Goal: Task Accomplishment & Management: Manage account settings

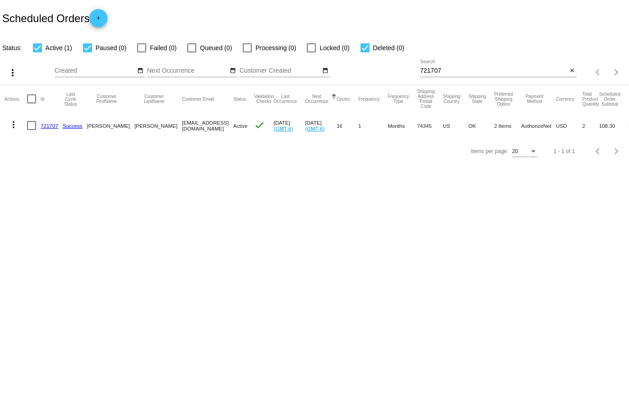
click at [569, 70] on mat-icon "close" at bounding box center [572, 70] width 6 height 7
click at [578, 72] on div "Items per page: 20 1 - 1 of 1" at bounding box center [603, 72] width 52 height 25
click at [575, 85] on mat-table "Actions Id Last Cycle Status Customer FirstName Customer LastName Customer Emai…" at bounding box center [314, 111] width 629 height 53
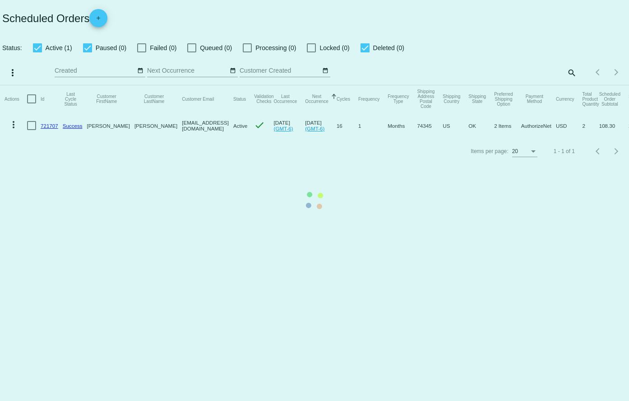
click at [568, 85] on mat-table "Actions Id Last Cycle Status Customer FirstName Customer LastName Customer Emai…" at bounding box center [314, 111] width 629 height 53
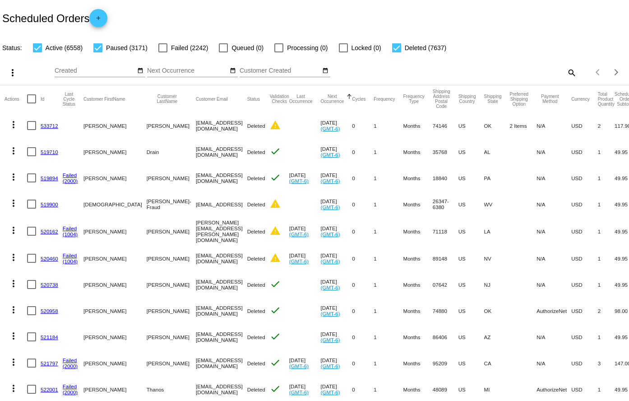
click at [566, 69] on mat-icon "search" at bounding box center [571, 72] width 11 height 14
click at [505, 74] on input "Search" at bounding box center [498, 70] width 157 height 7
paste input "731192"
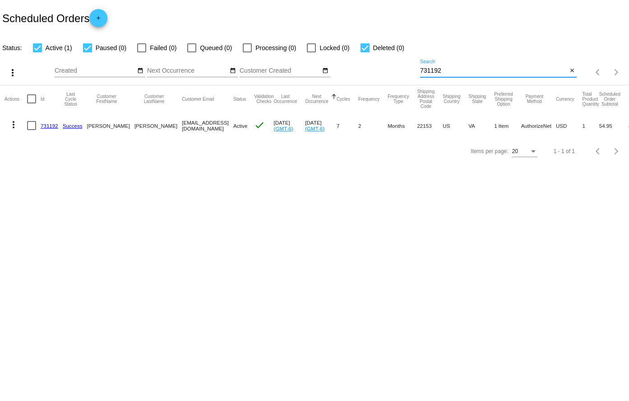
type input "731192"
click at [44, 124] on link "731192" at bounding box center [50, 126] width 18 height 6
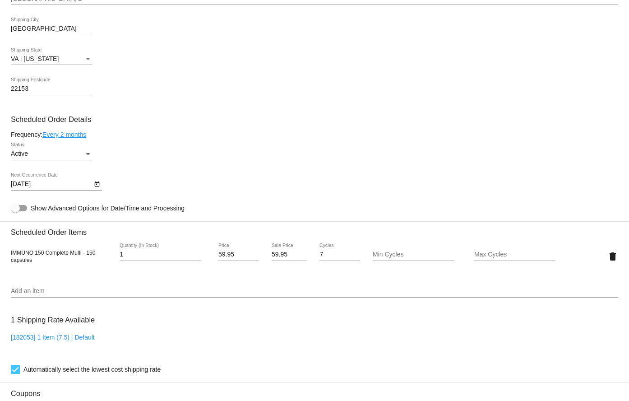
scroll to position [406, 0]
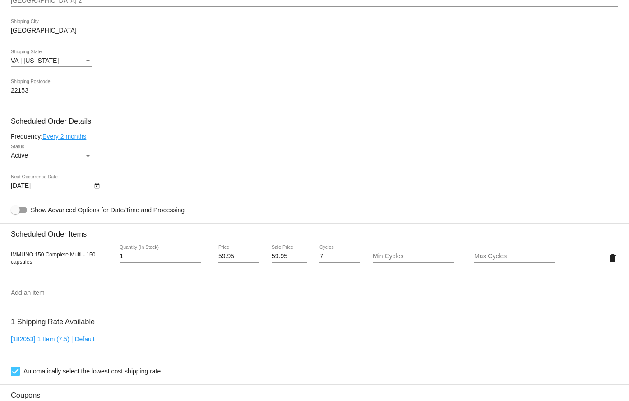
click at [69, 136] on link "Every 2 months" at bounding box center [64, 136] width 44 height 7
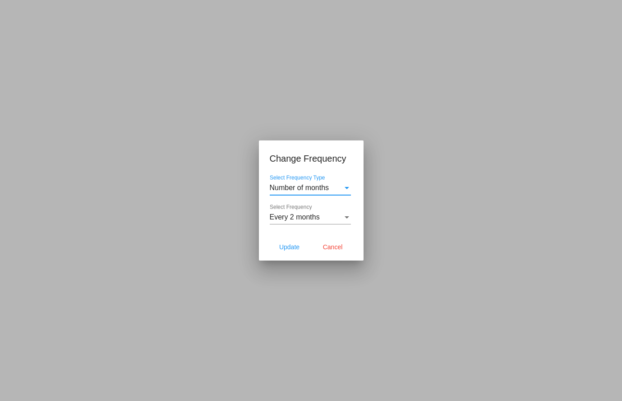
click at [316, 211] on div "Every 2 months Select Frequency" at bounding box center [310, 214] width 81 height 20
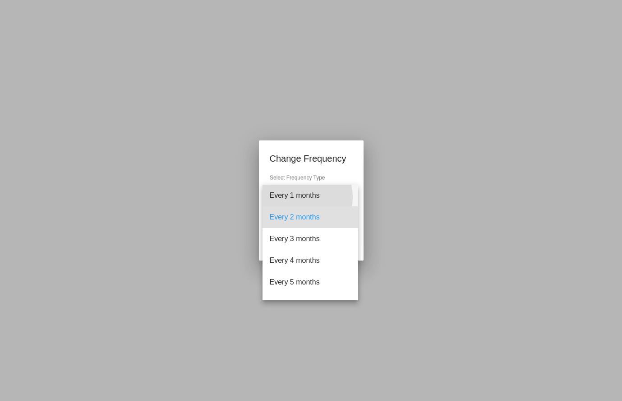
click at [300, 197] on span "Every 1 months" at bounding box center [310, 196] width 81 height 22
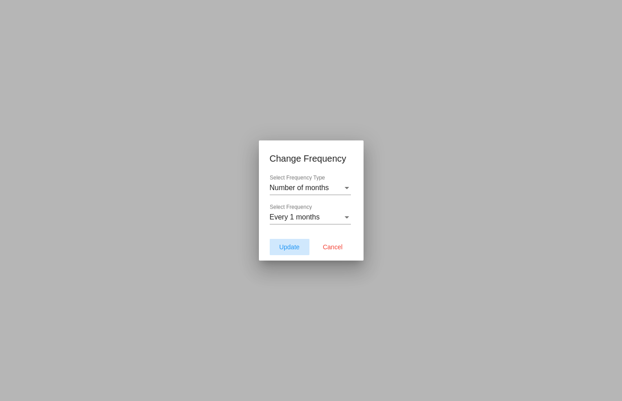
click at [283, 243] on span "Update" at bounding box center [289, 246] width 20 height 7
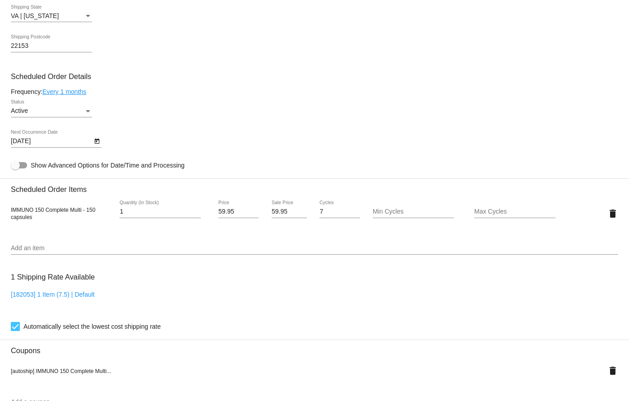
scroll to position [451, 0]
click at [98, 140] on icon "Open calendar" at bounding box center [97, 140] width 6 height 11
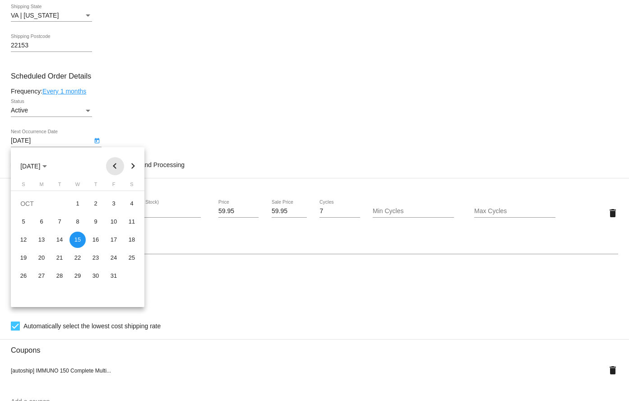
click at [118, 163] on button "Previous month" at bounding box center [115, 166] width 18 height 18
click at [132, 167] on button "Next month" at bounding box center [133, 166] width 18 height 18
click at [117, 204] on div "3" at bounding box center [114, 203] width 16 height 16
type input "[DATE]"
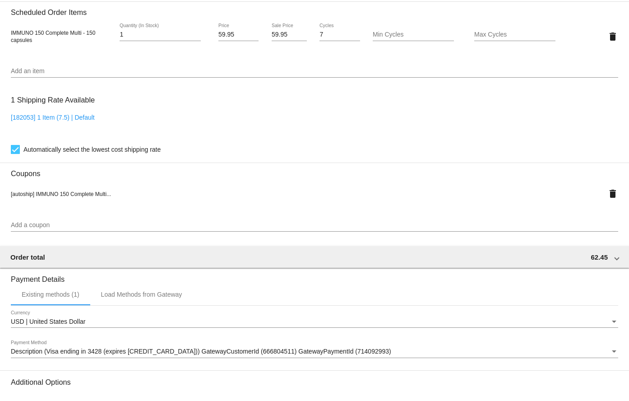
scroll to position [725, 0]
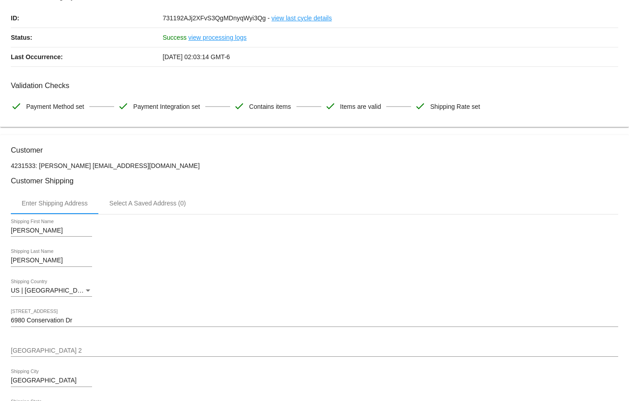
scroll to position [0, 0]
